Goal: Task Accomplishment & Management: Manage account settings

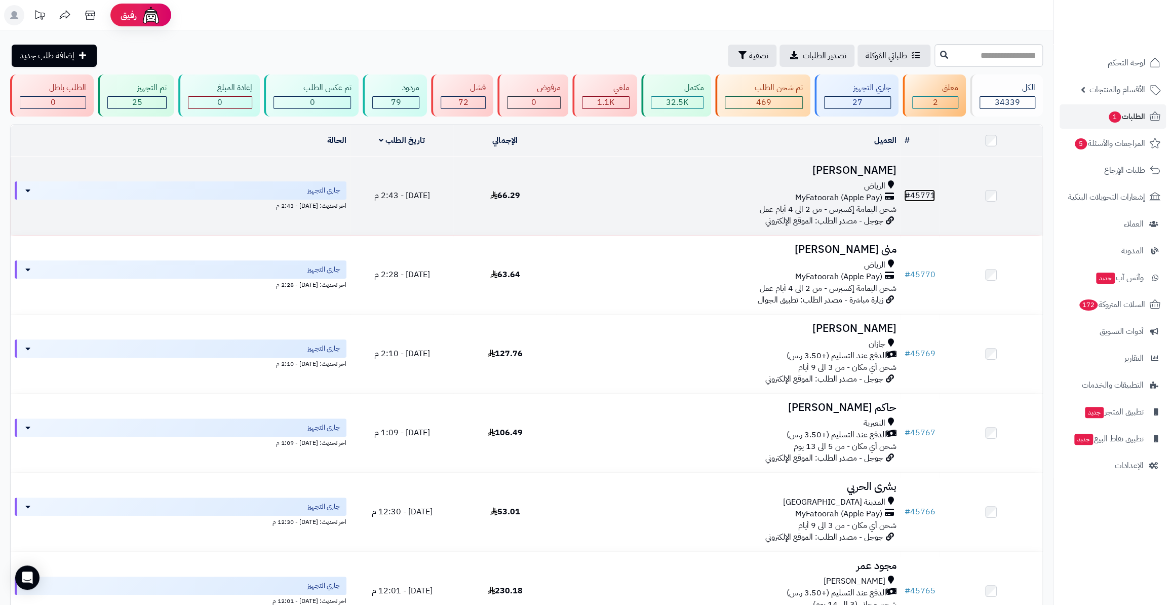
click at [923, 196] on link "# 45771" at bounding box center [919, 195] width 31 height 12
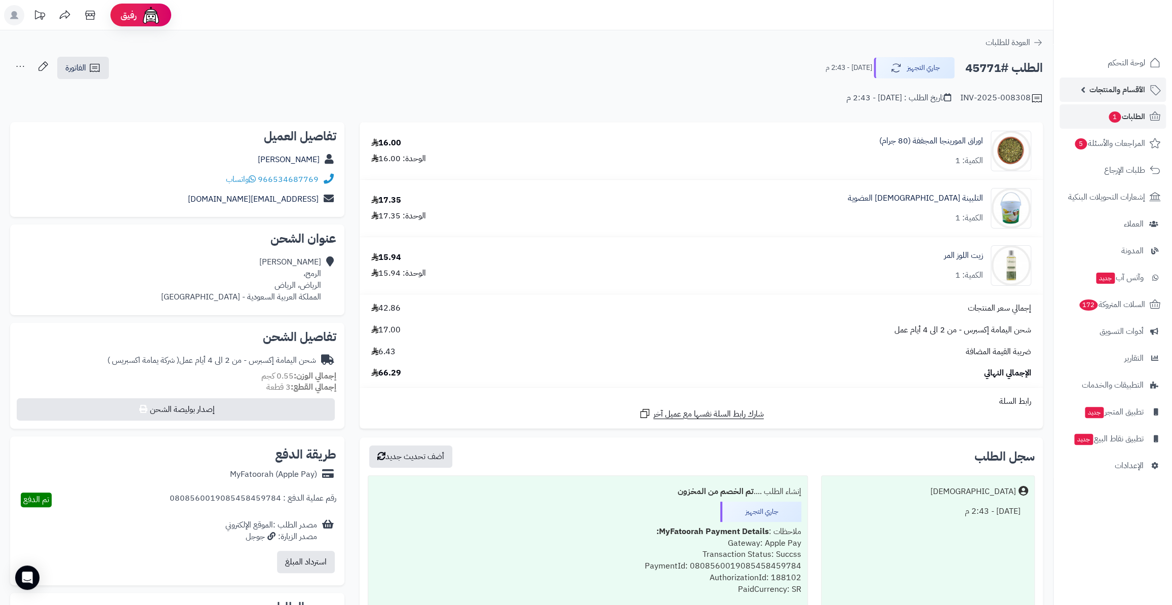
click at [1076, 90] on link "الأقسام والمنتجات" at bounding box center [1113, 90] width 106 height 24
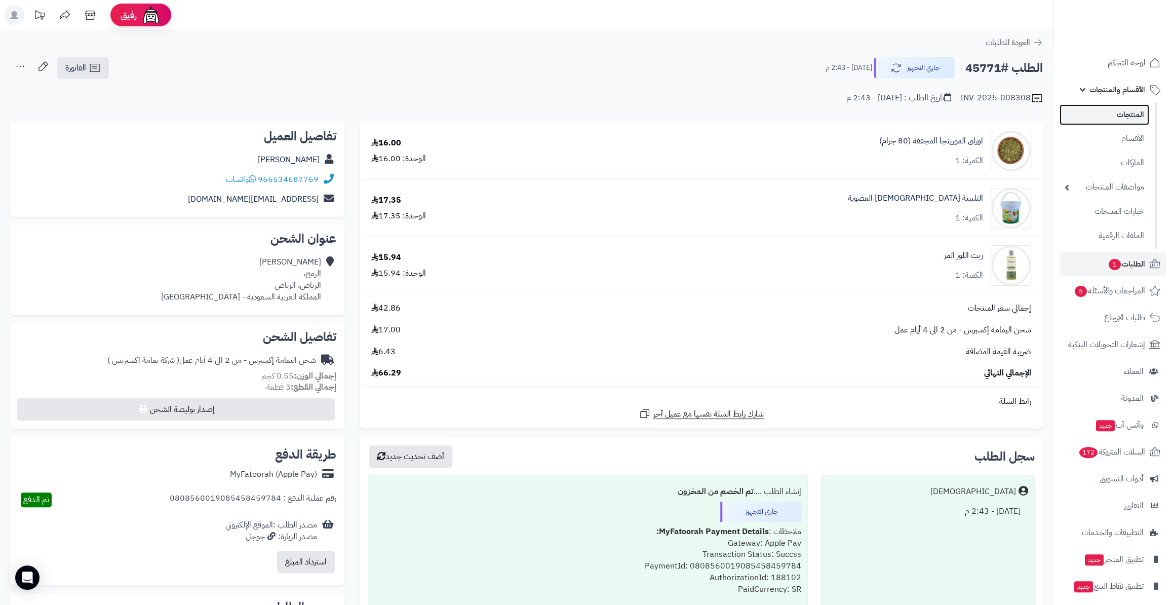
click at [1102, 125] on link "المنتجات" at bounding box center [1105, 114] width 90 height 21
click at [1093, 116] on link "المنتجات" at bounding box center [1105, 114] width 90 height 21
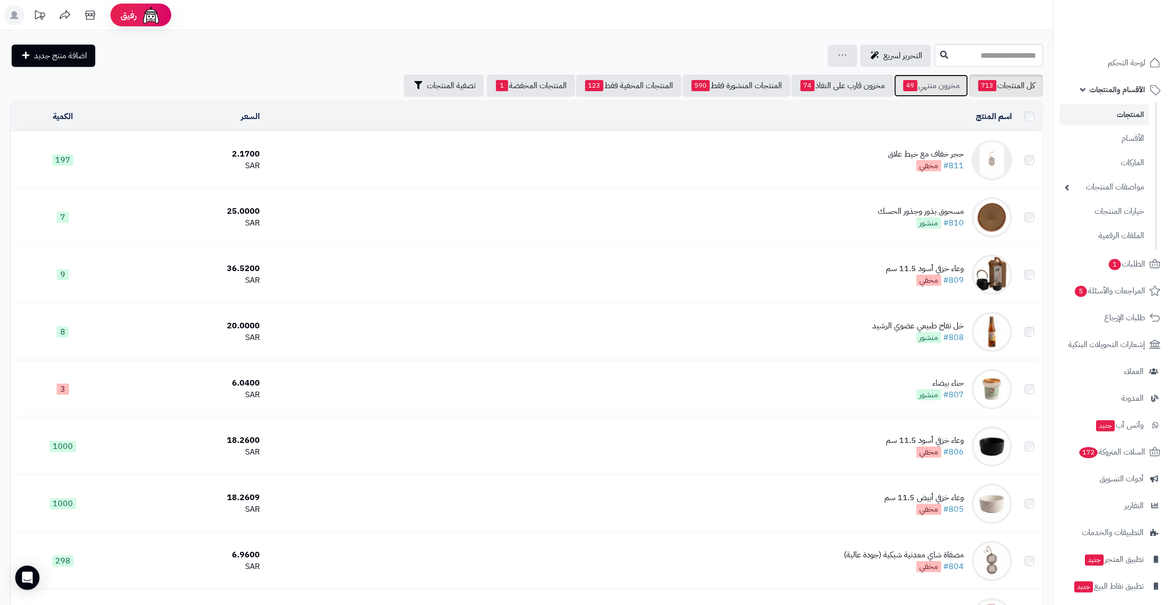
click at [904, 86] on span "49" at bounding box center [910, 85] width 14 height 11
